Goal: Task Accomplishment & Management: Manage account settings

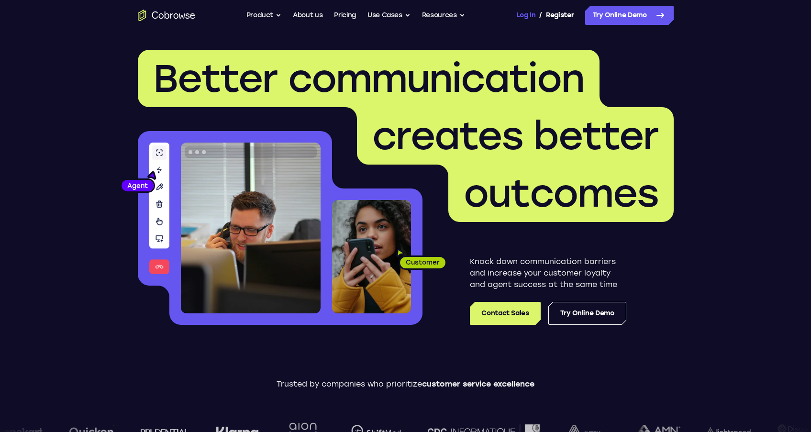
click at [529, 16] on link "Log In" at bounding box center [525, 15] width 19 height 19
click at [527, 16] on link "Log In" at bounding box center [525, 15] width 19 height 19
click at [531, 14] on link "Log In" at bounding box center [525, 15] width 19 height 19
